Goal: Task Accomplishment & Management: Manage account settings

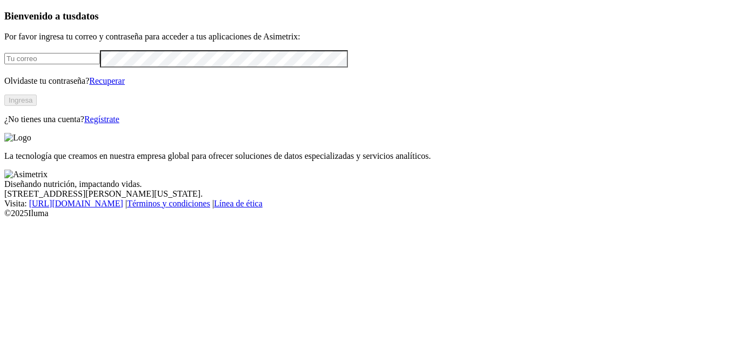
type input "[PERSON_NAME][EMAIL_ADDRESS][PERSON_NAME][DOMAIN_NAME]"
click at [119, 124] on link "Regístrate" at bounding box center [101, 119] width 35 height 9
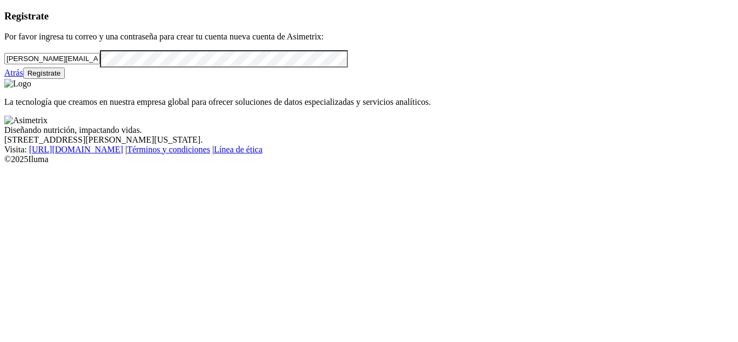
drag, startPoint x: 161, startPoint y: 74, endPoint x: 5, endPoint y: 66, distance: 156.4
click at [5, 66] on div "Registrate Por favor ingresa tu correo y una contraseña para crear tu cuenta nu…" at bounding box center [369, 44] width 730 height 69
paste input "simendoza@ecuaquimica.com.ec"
type input "simendoza@ecuaquimica.com.ec"
click at [4, 79] on div "Registrate Por favor ingresa tu correo y una contraseña para crear tu cuenta nu…" at bounding box center [369, 44] width 730 height 69
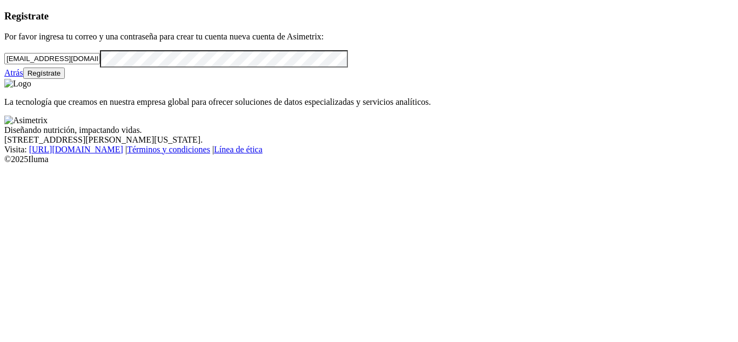
click at [4, 79] on div "Registrate Por favor ingresa tu correo y una contraseña para crear tu cuenta nu…" at bounding box center [369, 44] width 730 height 69
click at [65, 79] on button "Regístrate" at bounding box center [44, 73] width 42 height 11
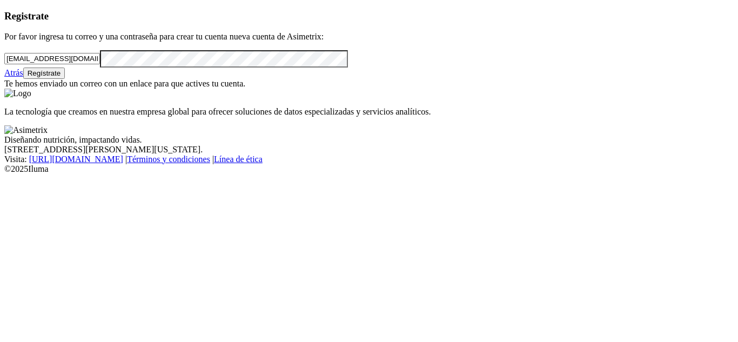
drag, startPoint x: 170, startPoint y: 79, endPoint x: 1, endPoint y: 92, distance: 169.7
click at [4, 89] on div "Registrate Por favor ingresa tu correo y una contraseña para crear tu cuenta nu…" at bounding box center [369, 49] width 730 height 78
click at [23, 77] on link "Atrás" at bounding box center [13, 72] width 19 height 9
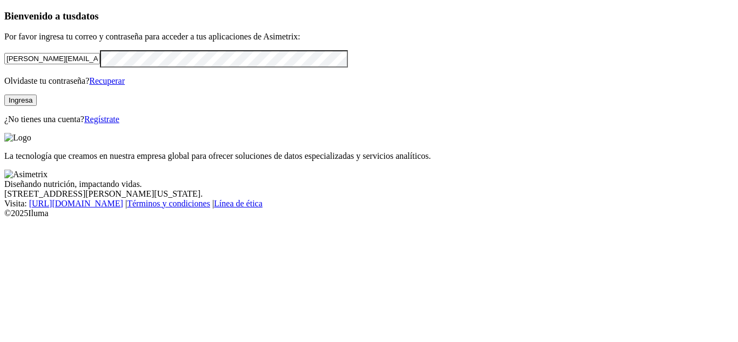
drag, startPoint x: 176, startPoint y: 78, endPoint x: 3, endPoint y: 102, distance: 174.1
click at [4, 102] on div "Bienvenido a tus datos Por favor ingresa tu correo y contraseña para acceder a …" at bounding box center [369, 67] width 730 height 114
paste input "simendoza@ecuaquimica.com.ec"
type input "simendoza@ecuaquimica.com.ec"
click at [4, 103] on div "Bienvenido a tus datos Por favor ingresa tu correo y contraseña para acceder a …" at bounding box center [369, 67] width 730 height 114
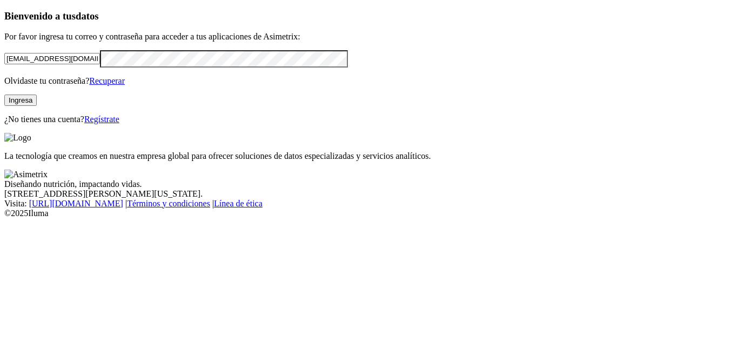
click at [37, 106] on button "Ingresa" at bounding box center [20, 100] width 32 height 11
